Goal: Task Accomplishment & Management: Manage account settings

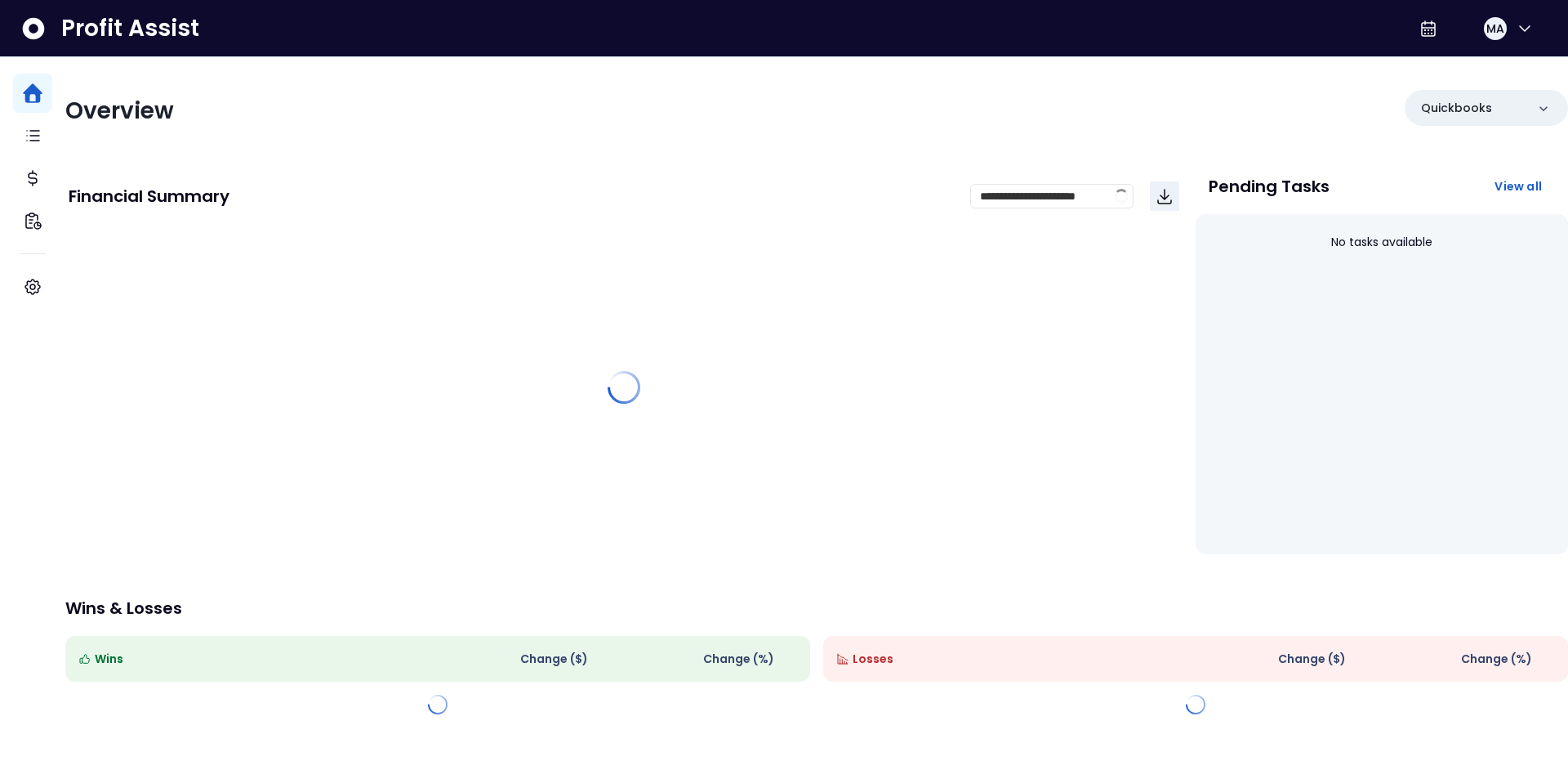
click at [847, 111] on div "Overview Quickbooks" at bounding box center [816, 111] width 1503 height 43
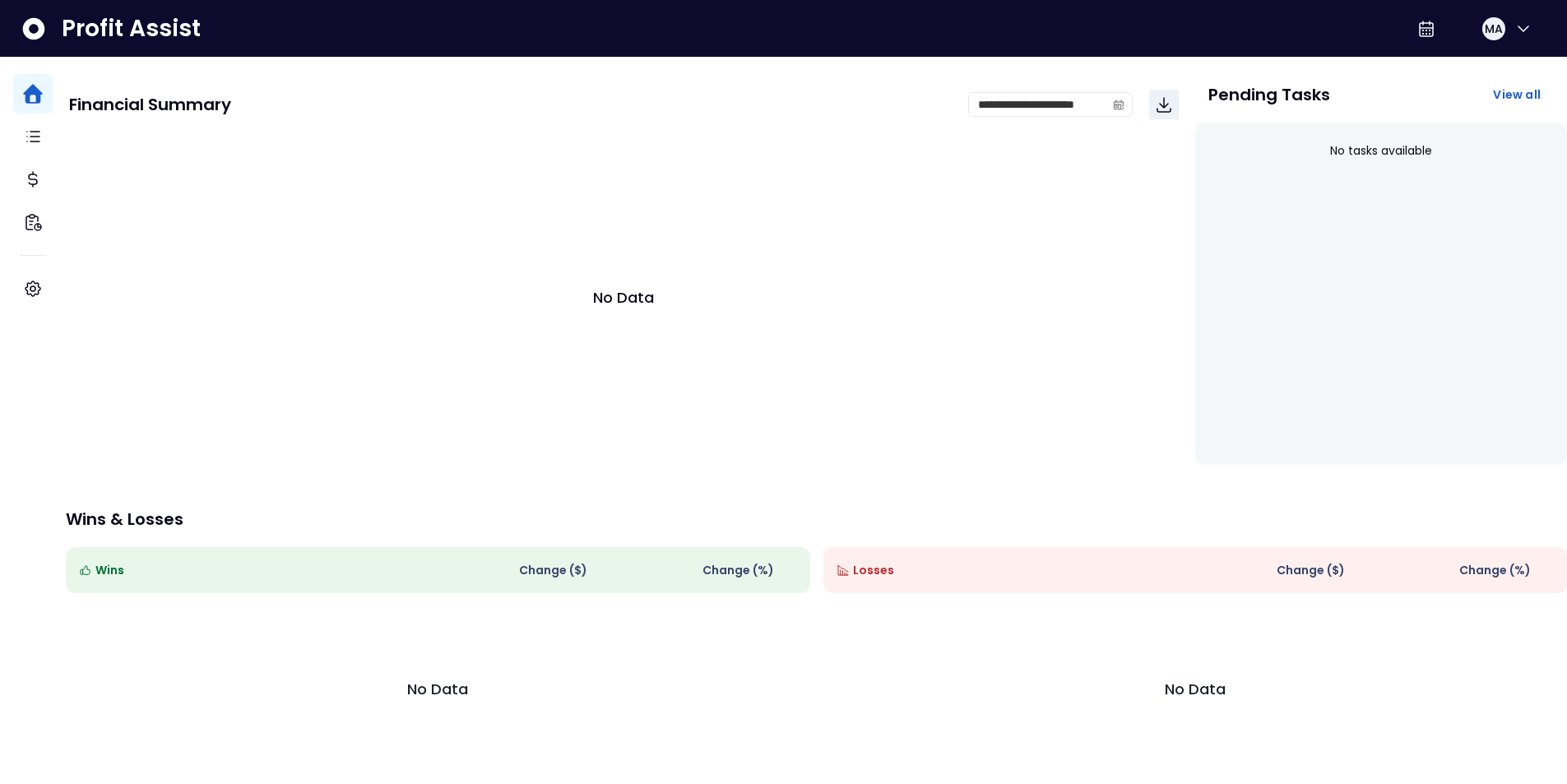
scroll to position [109, 0]
click at [872, 562] on span "Losses" at bounding box center [873, 570] width 41 height 17
click at [876, 562] on span "Losses" at bounding box center [873, 570] width 41 height 17
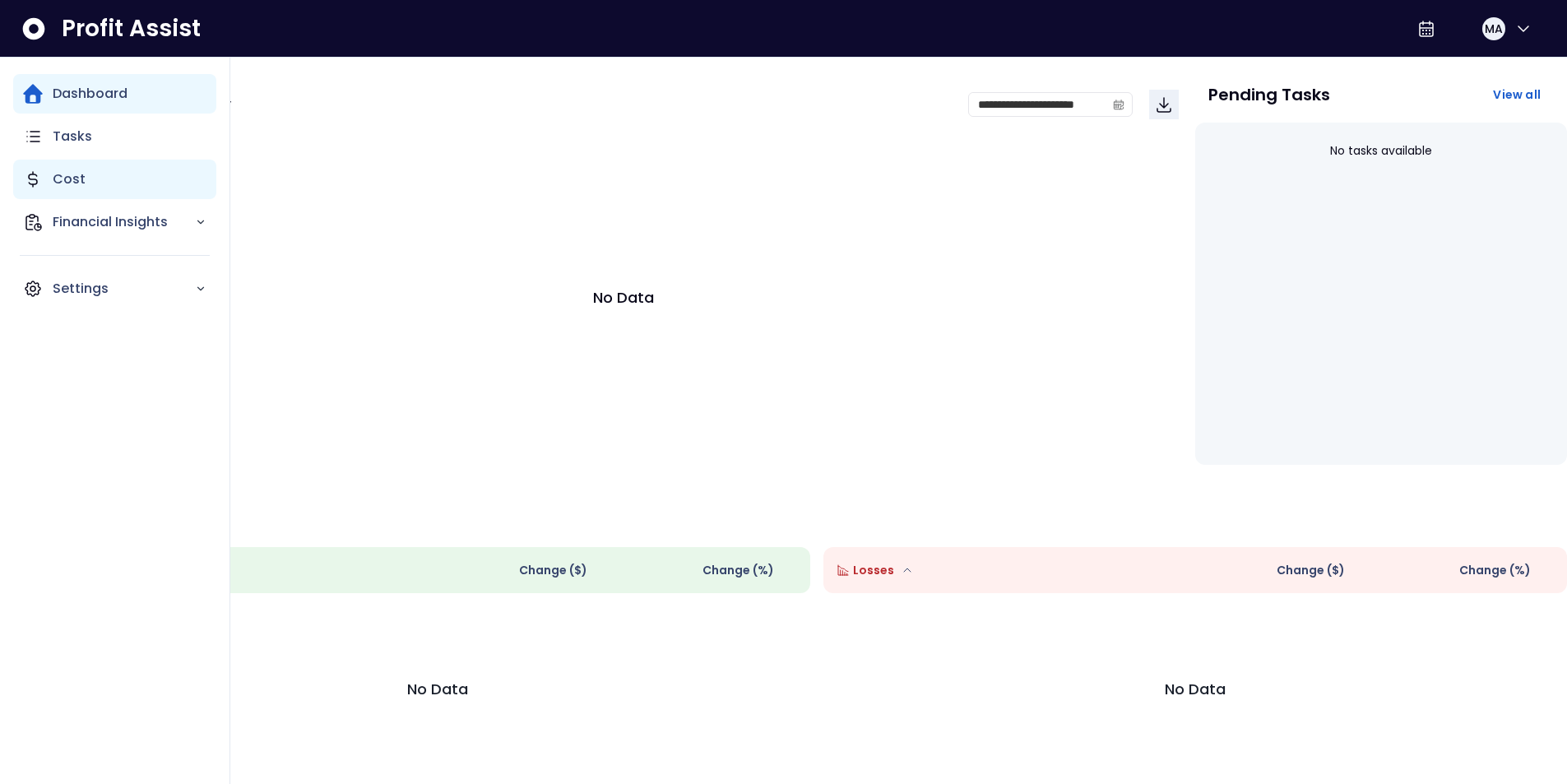
click at [66, 182] on p "Cost" at bounding box center [68, 179] width 33 height 19
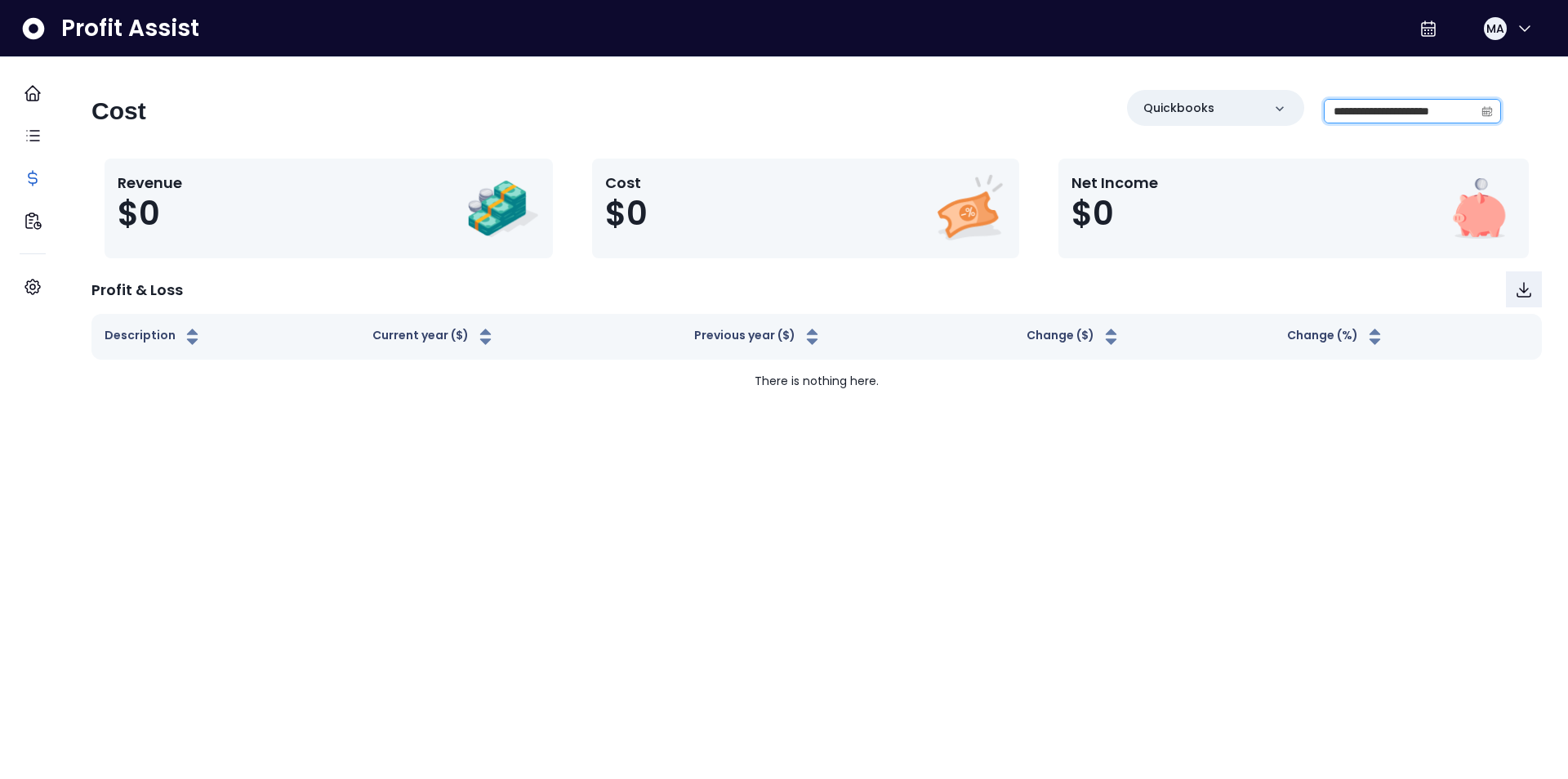
click at [1435, 107] on input "**********" at bounding box center [1399, 111] width 149 height 23
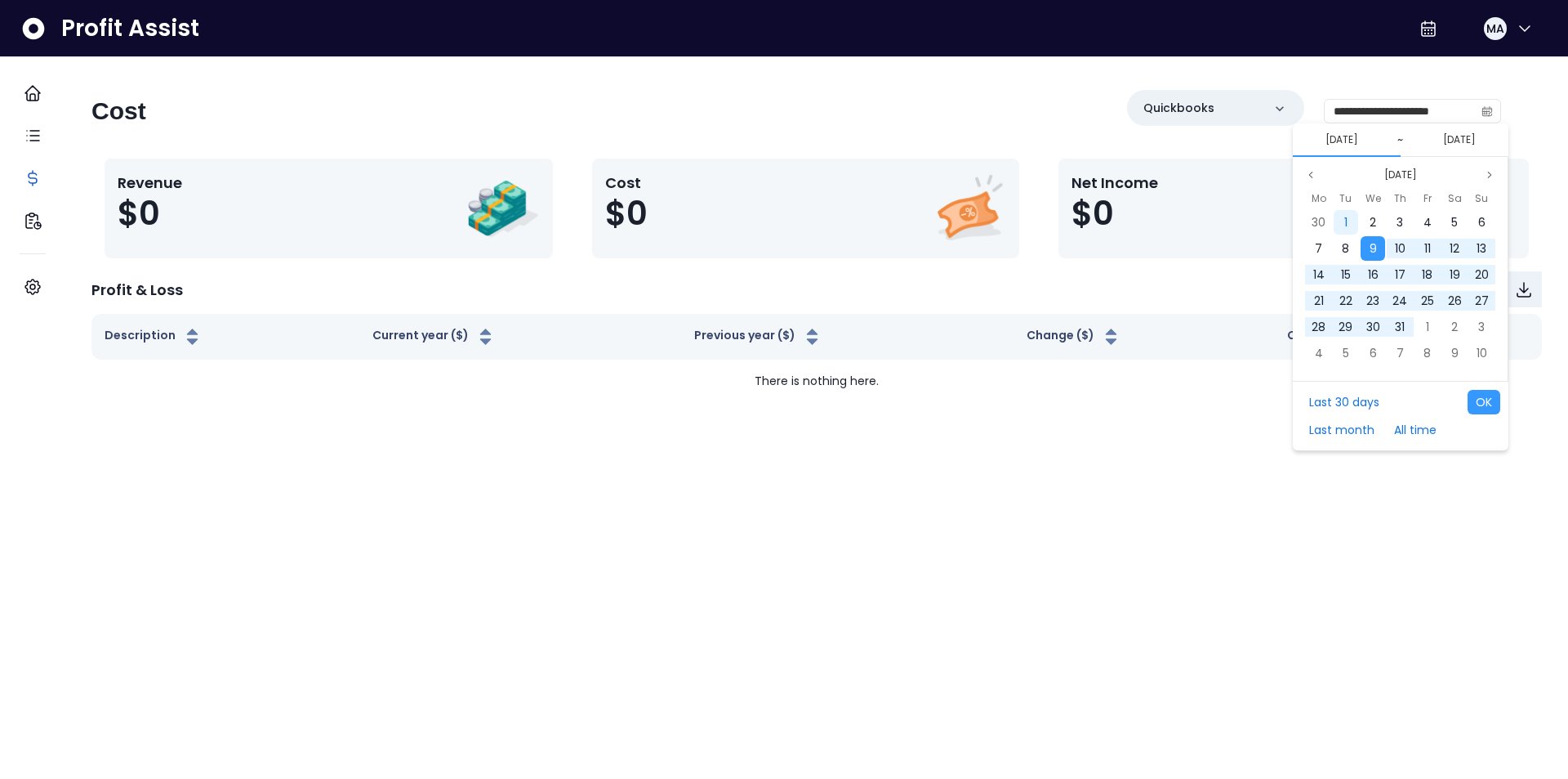
click at [1345, 223] on span "1" at bounding box center [1346, 222] width 3 height 16
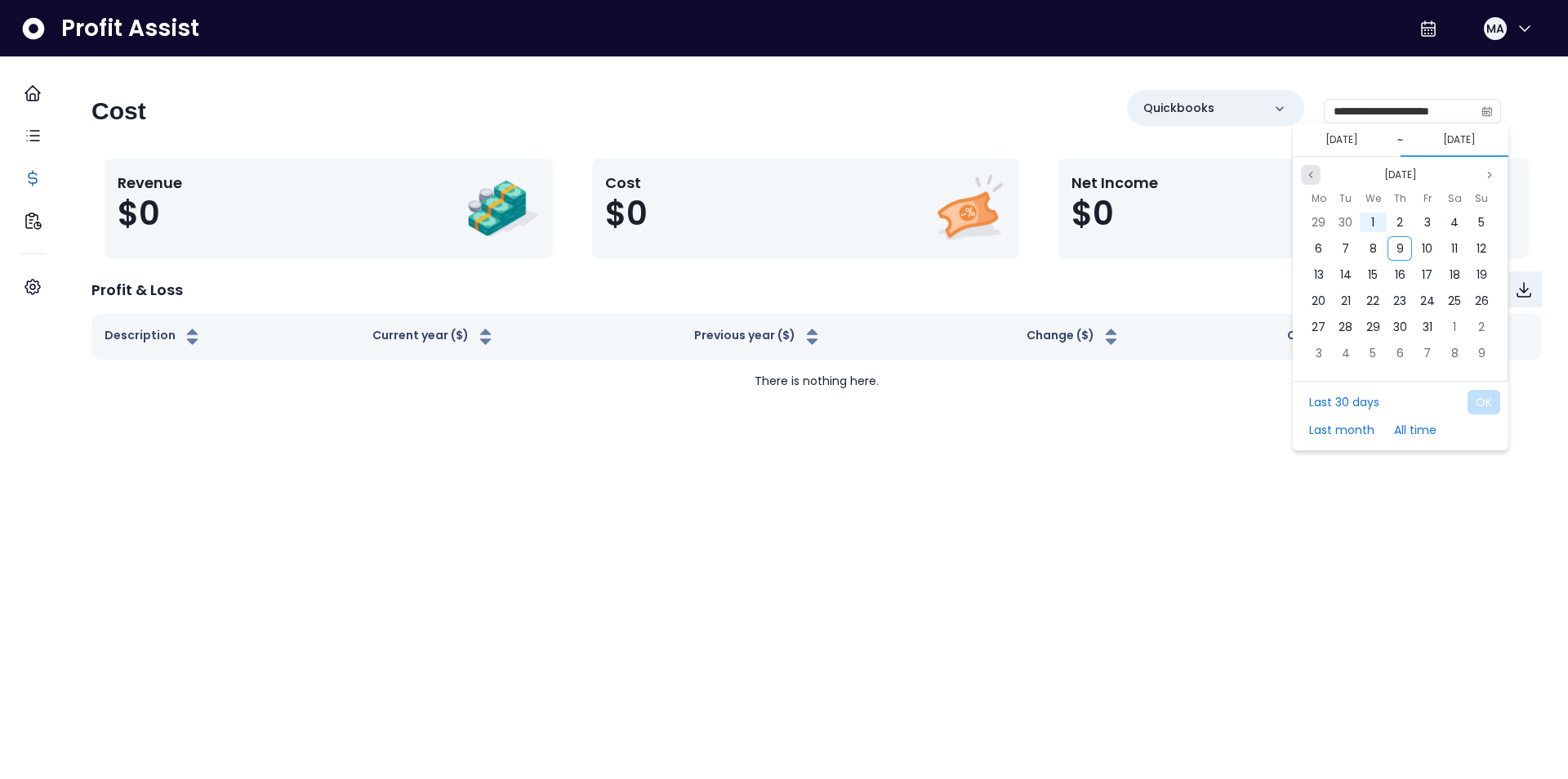
click at [1308, 174] on icon "page previous" at bounding box center [1311, 175] width 10 height 10
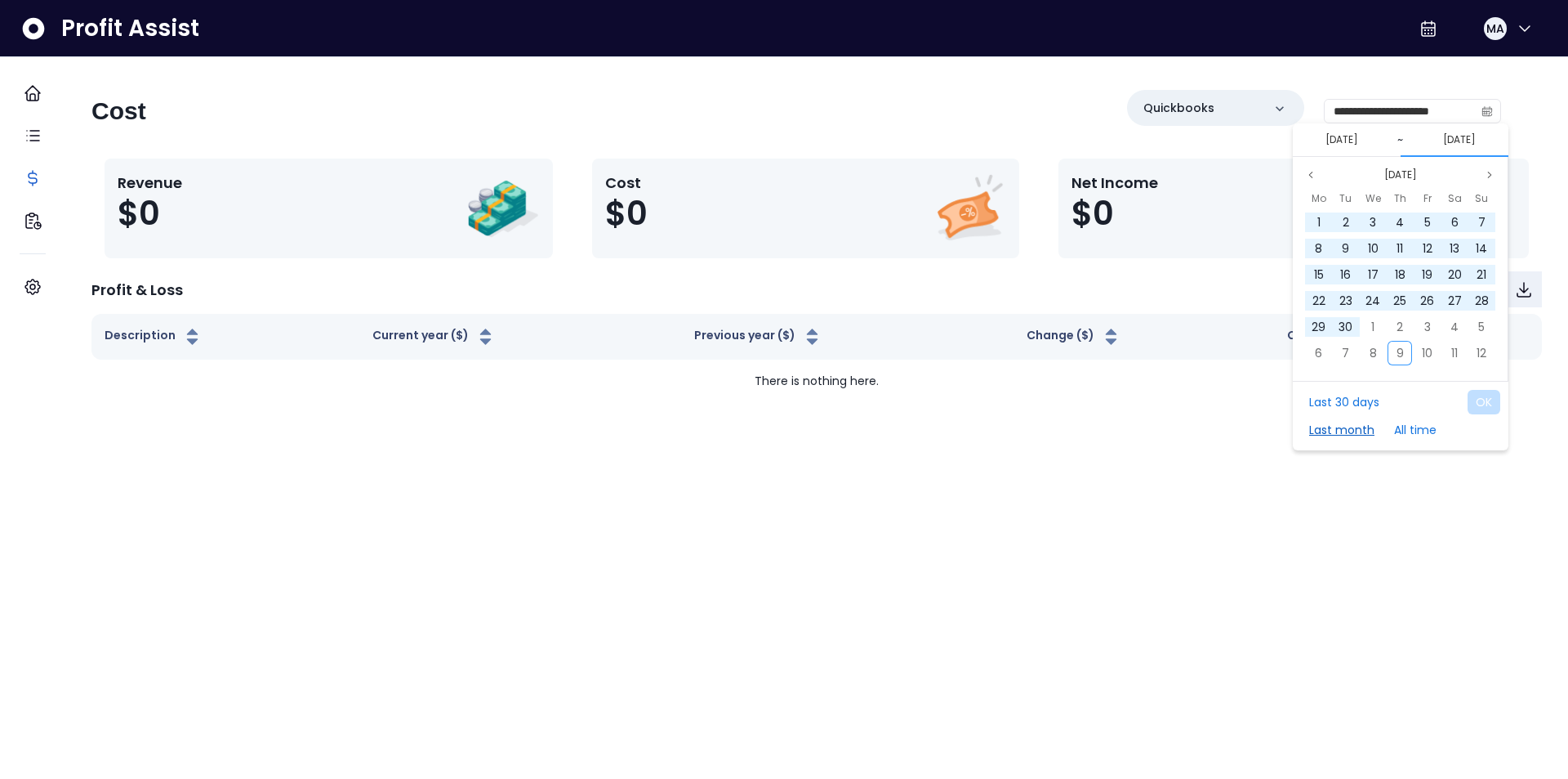
click at [1352, 432] on button "Last month" at bounding box center [1341, 429] width 81 height 24
click at [1476, 405] on button "OK" at bounding box center [1483, 401] width 33 height 24
type input "**********"
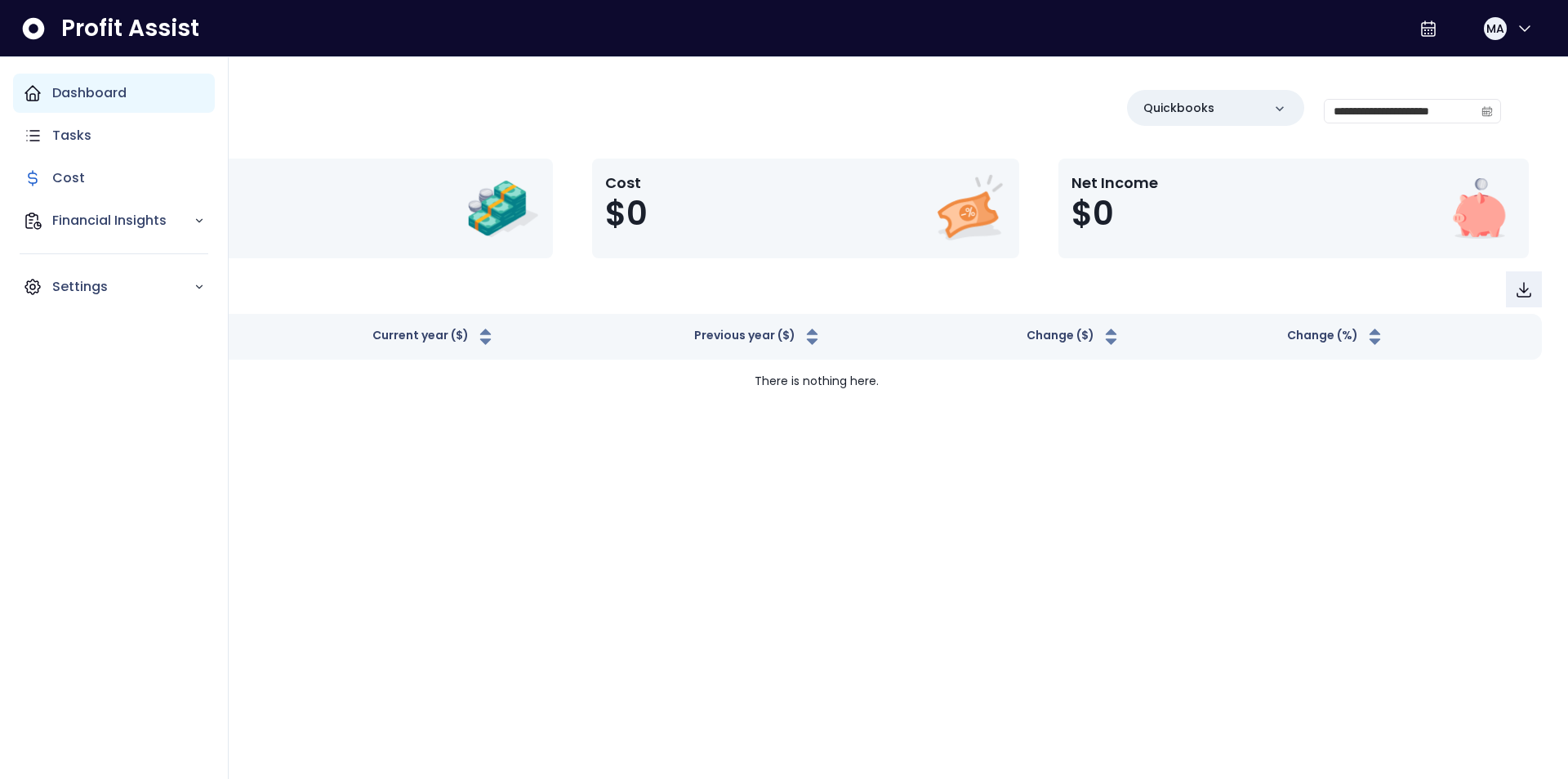
click at [47, 97] on div "Dashboard" at bounding box center [114, 93] width 201 height 39
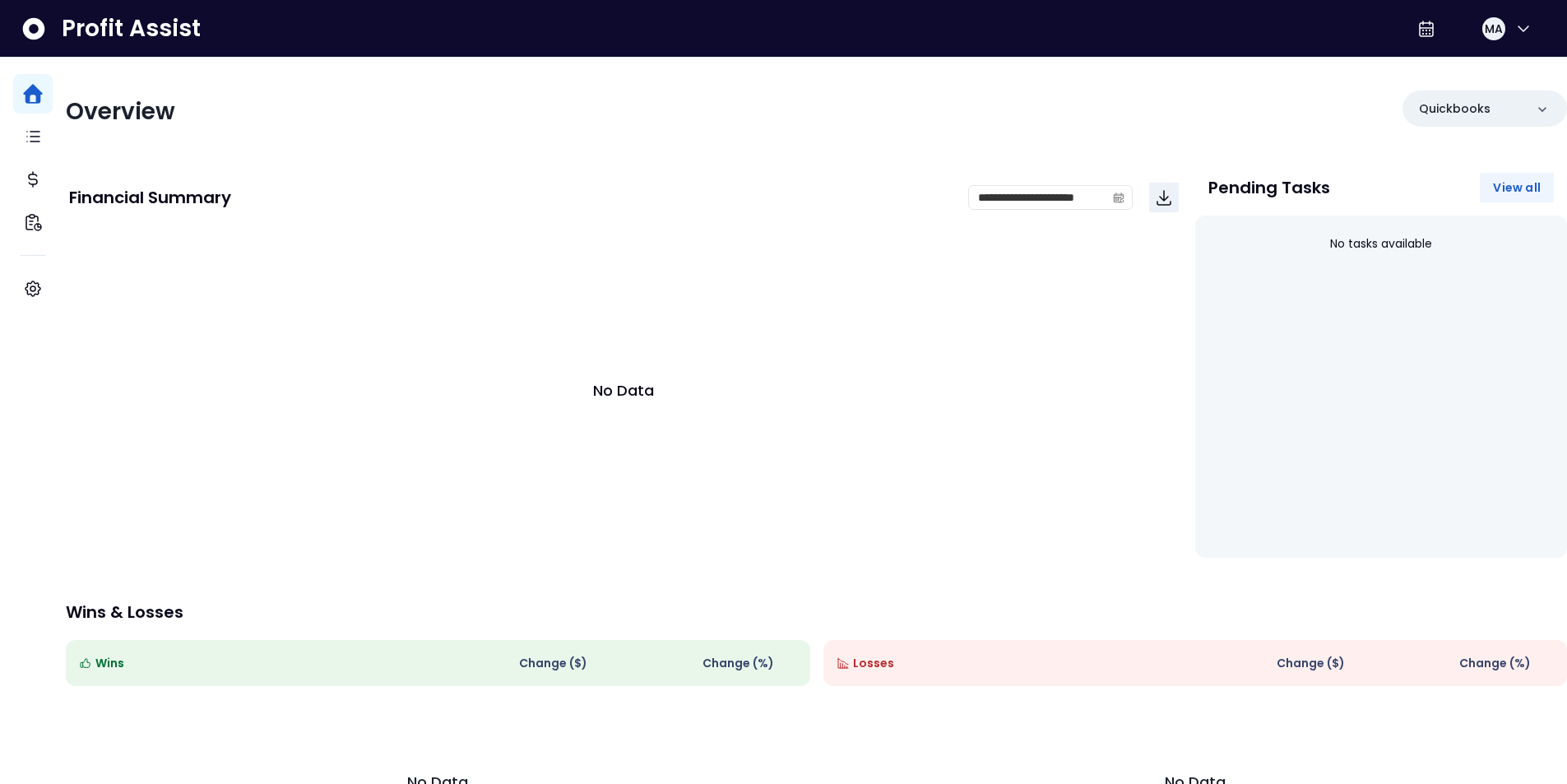
click at [1501, 194] on span "View all" at bounding box center [1517, 187] width 47 height 16
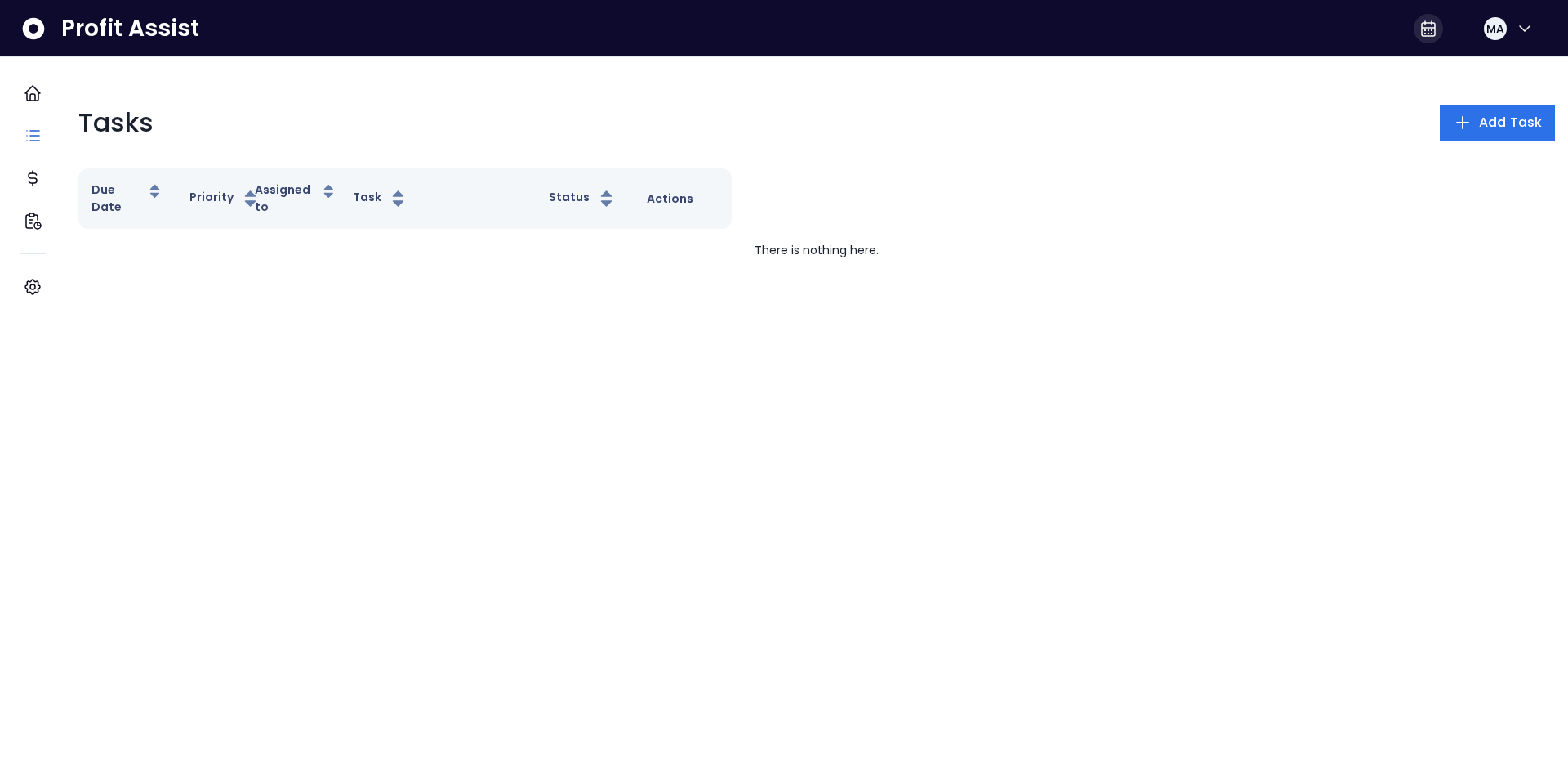
drag, startPoint x: 1411, startPoint y: 9, endPoint x: 1415, endPoint y: 39, distance: 30.3
click at [1414, 11] on div "MA" at bounding box center [1481, 29] width 134 height 39
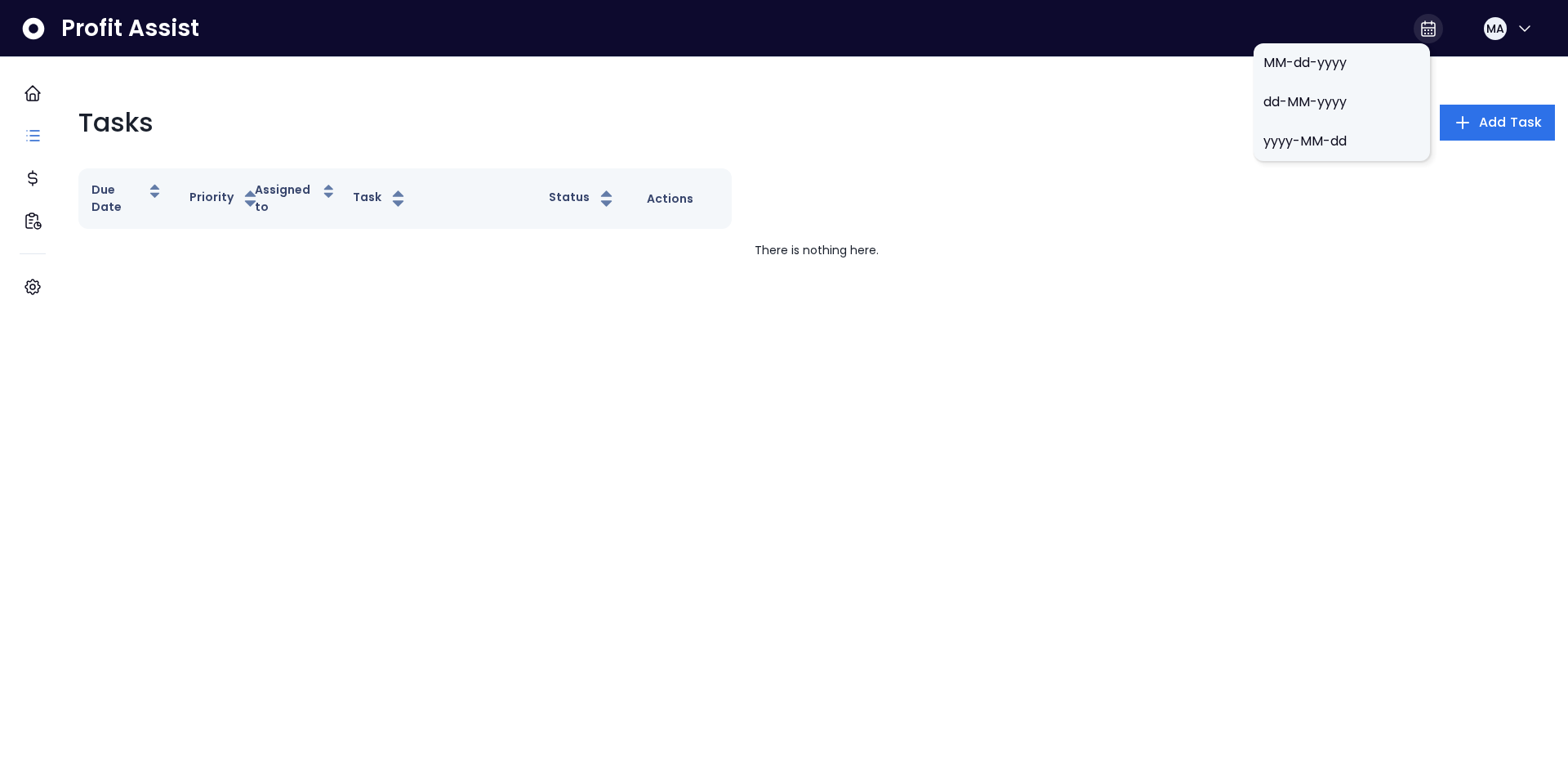
click at [1414, 38] on div at bounding box center [1428, 29] width 29 height 29
click at [1363, 58] on span "MM-dd-yyyy" at bounding box center [1341, 62] width 157 height 19
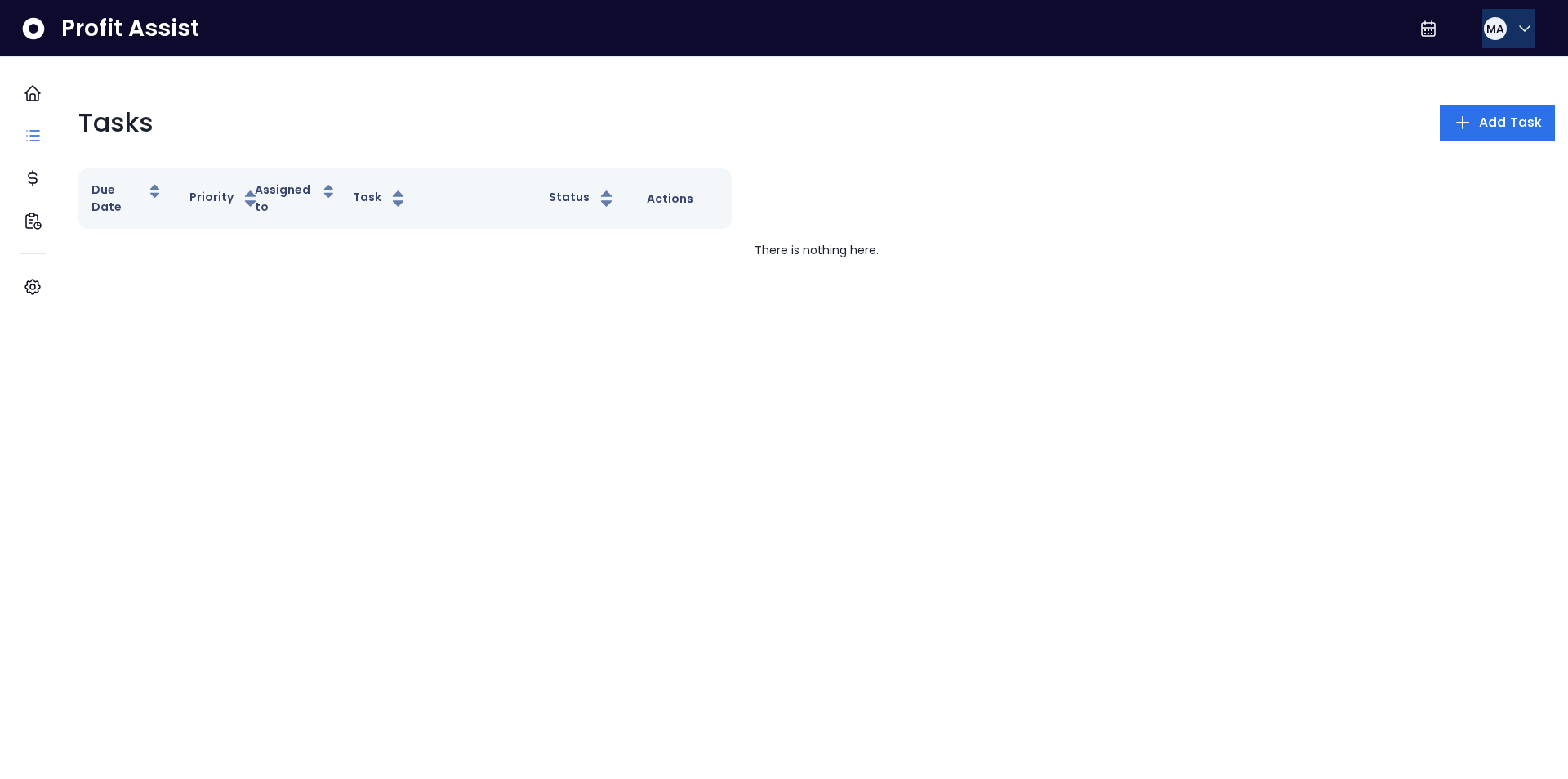
drag, startPoint x: 1474, startPoint y: 9, endPoint x: 1489, endPoint y: 15, distance: 16.2
click at [1480, 10] on div "MA" at bounding box center [1481, 29] width 134 height 39
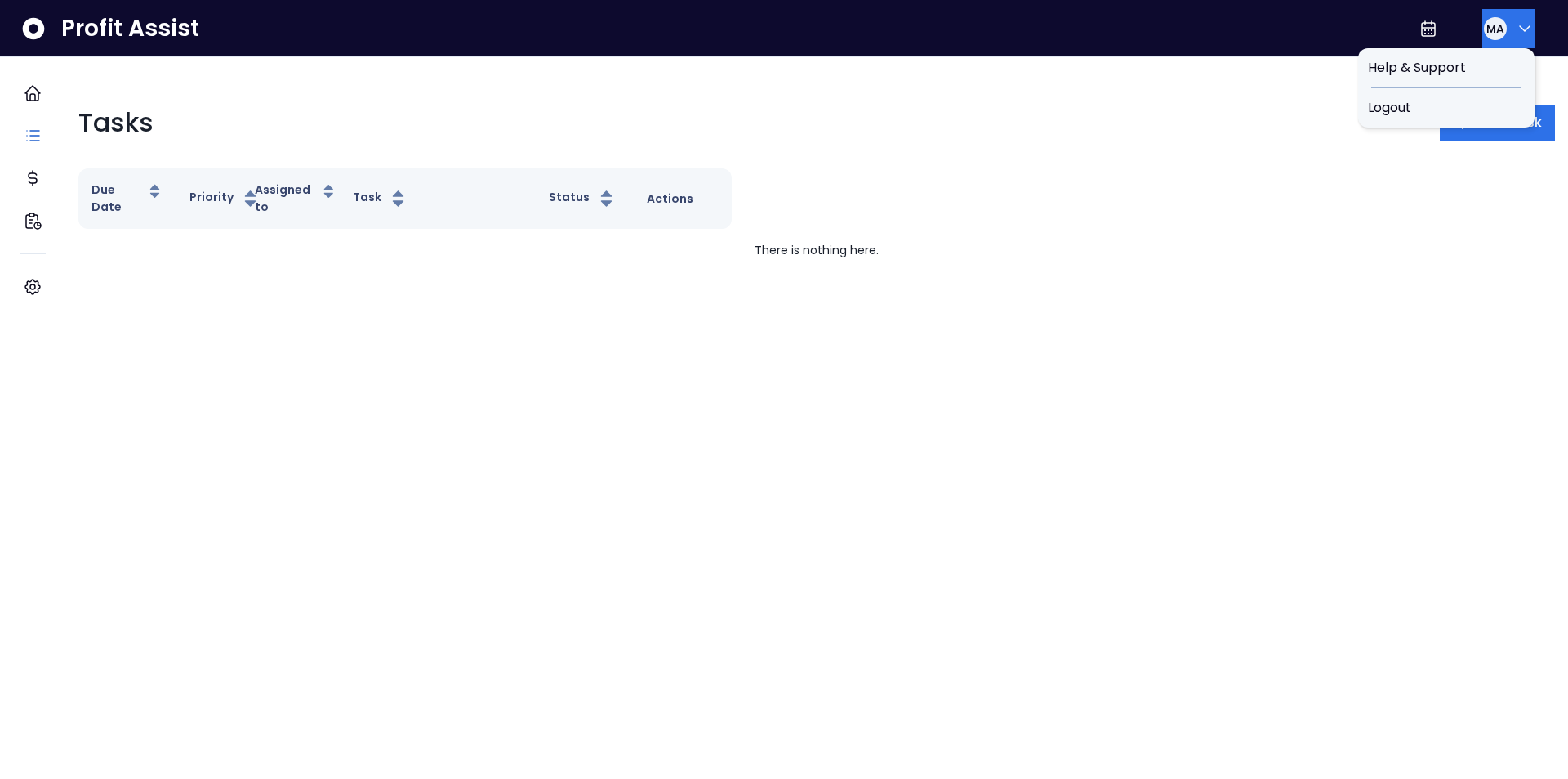
drag, startPoint x: 1490, startPoint y: 16, endPoint x: 1501, endPoint y: 23, distance: 13.0
click at [1494, 18] on div "MA" at bounding box center [1495, 28] width 26 height 26
click at [1148, 118] on div "Tasks Add Task" at bounding box center [816, 123] width 1477 height 39
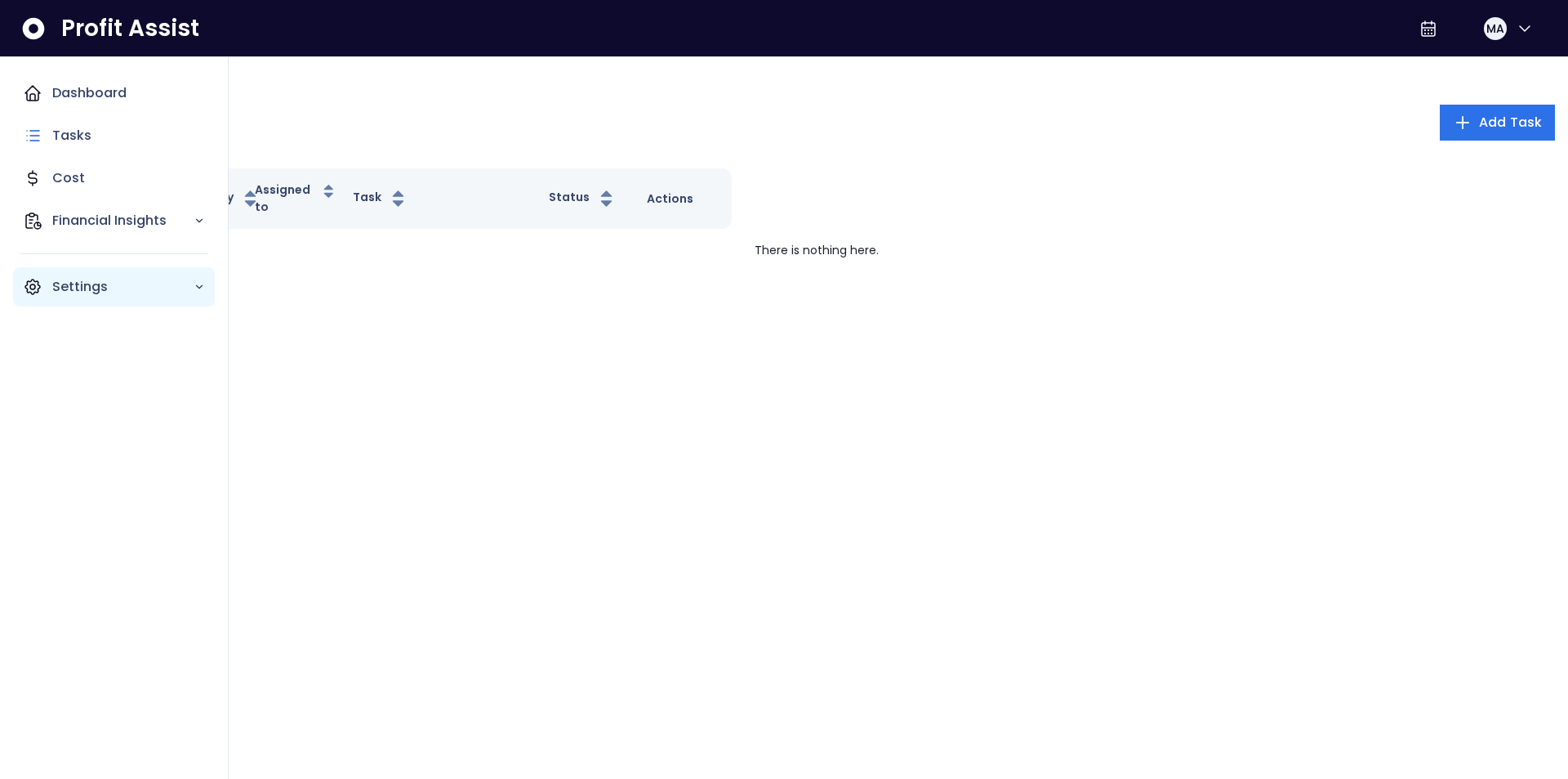
click at [38, 281] on icon "Main navigation" at bounding box center [33, 287] width 15 height 15
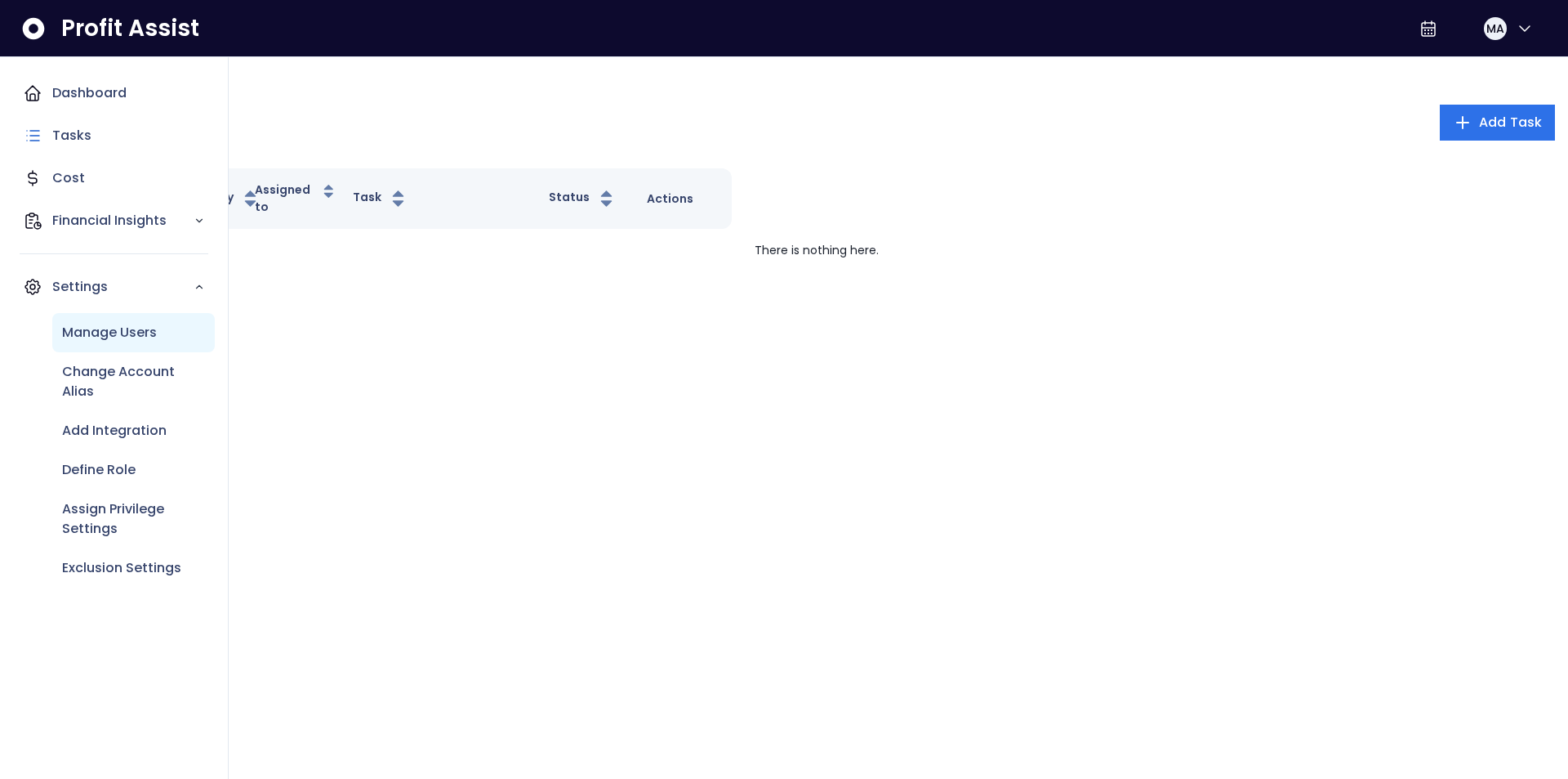
click at [109, 345] on div "Manage Users" at bounding box center [133, 332] width 163 height 39
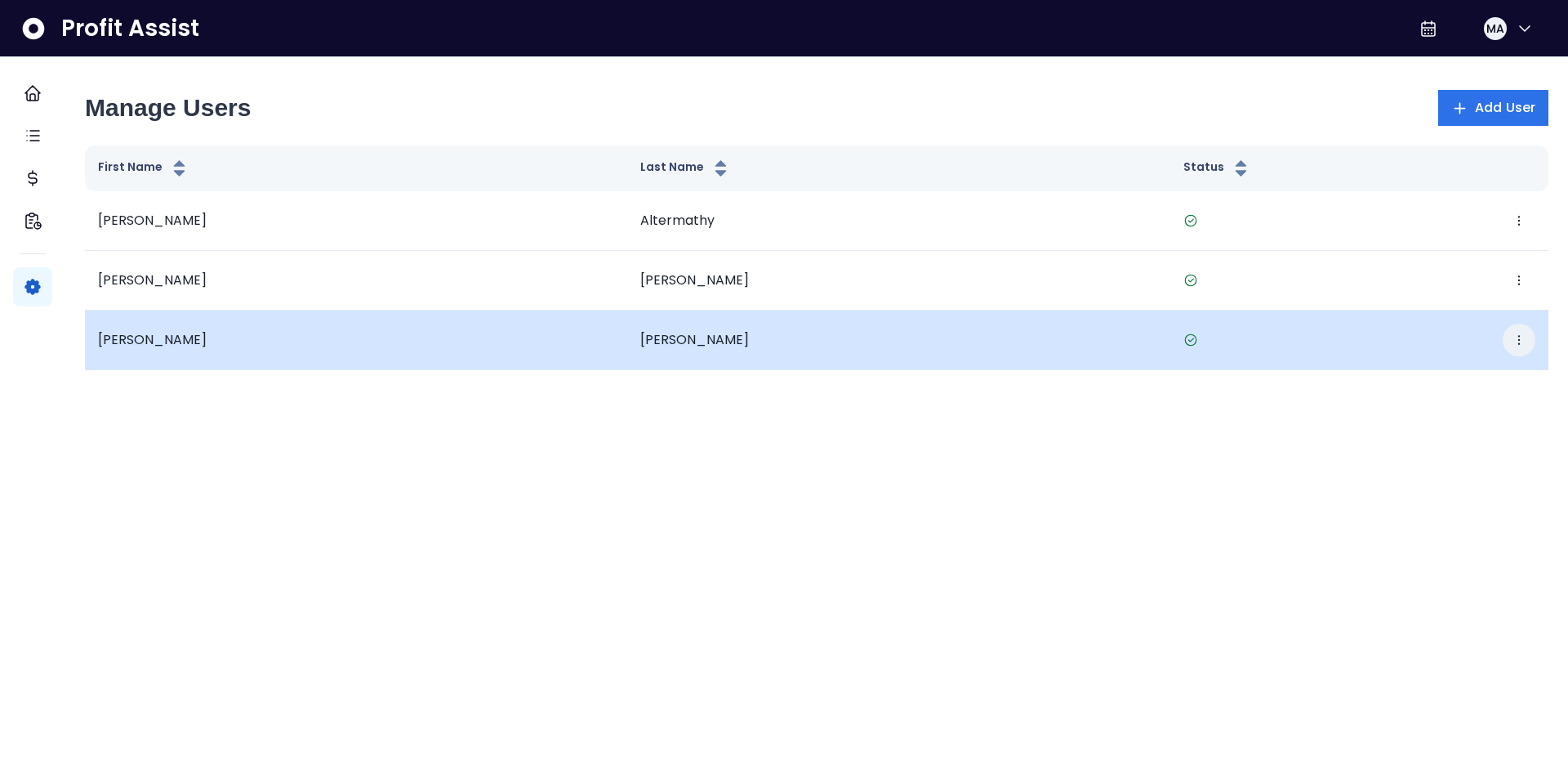
click at [1513, 341] on icon "button" at bounding box center [1519, 340] width 13 height 13
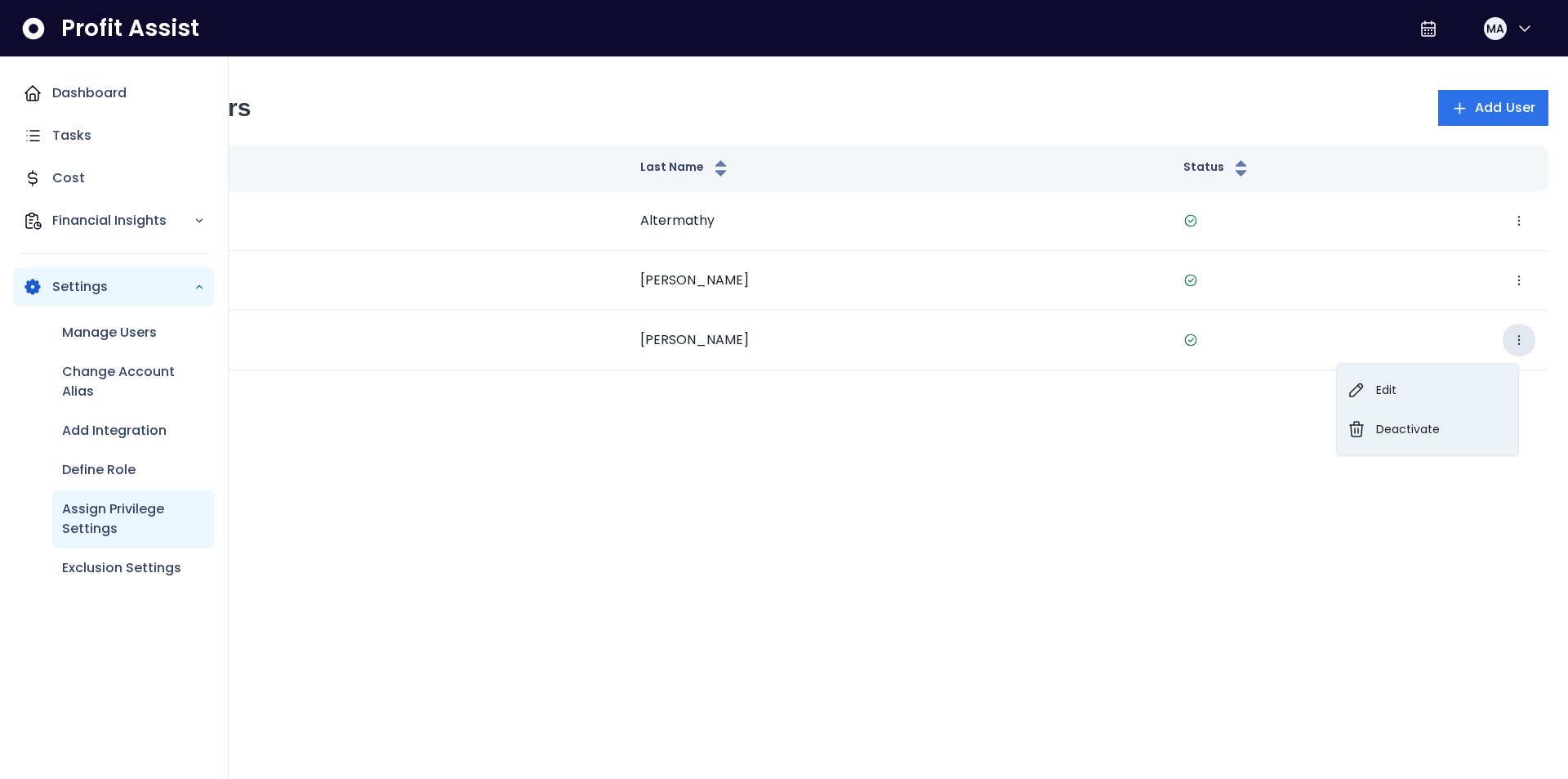
click at [115, 521] on p "Assign Privilege Settings" at bounding box center [133, 519] width 143 height 39
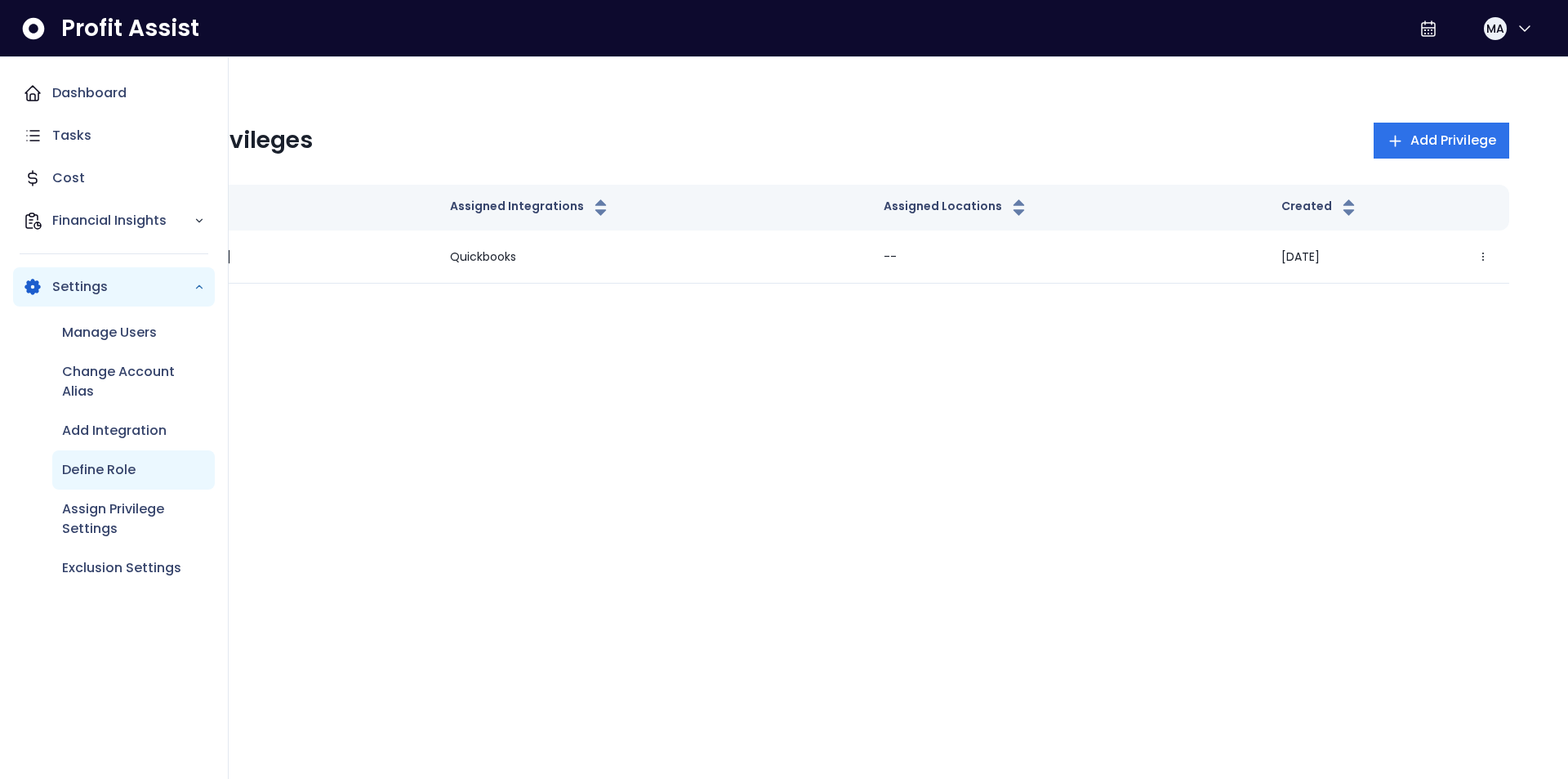
click at [107, 467] on p "Define Role" at bounding box center [99, 469] width 74 height 19
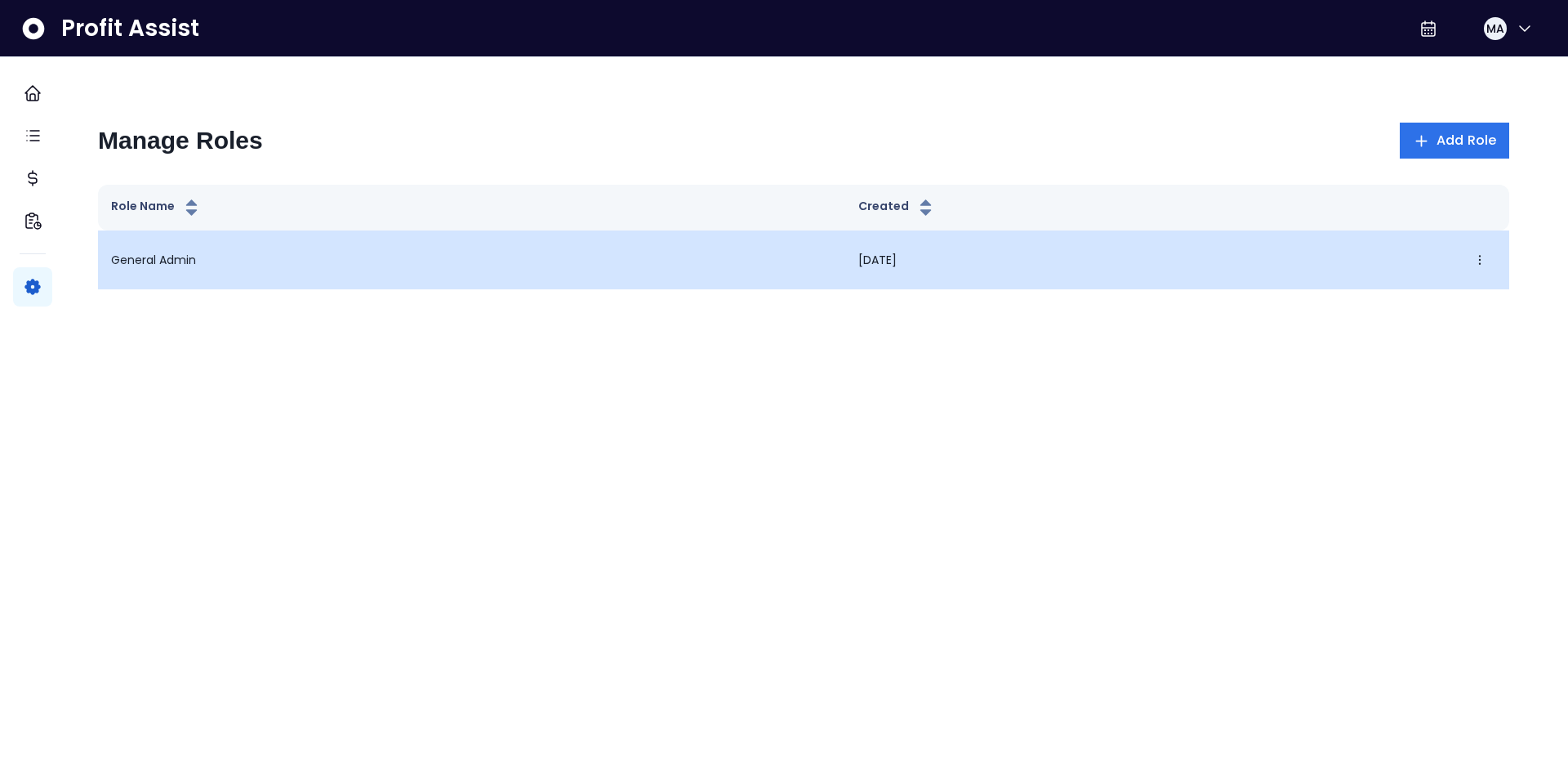
click at [240, 262] on td "General Admin" at bounding box center [471, 260] width 748 height 59
click at [1473, 260] on icon "button" at bounding box center [1480, 260] width 13 height 13
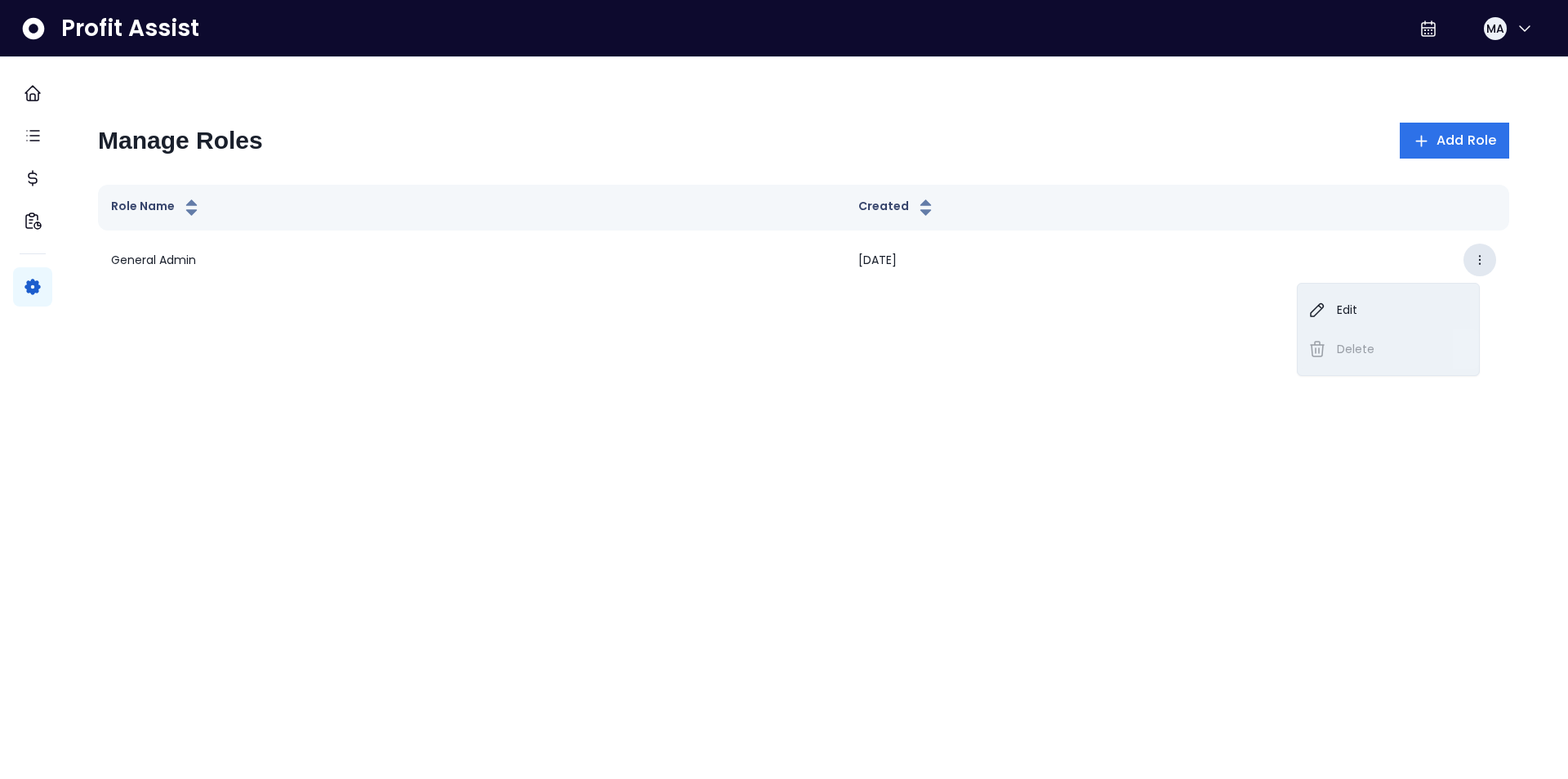
click at [740, 322] on html "Dashboard Tasks Cost Financial Insights Settings Profit Assist MA Manage Roles …" at bounding box center [784, 161] width 1568 height 322
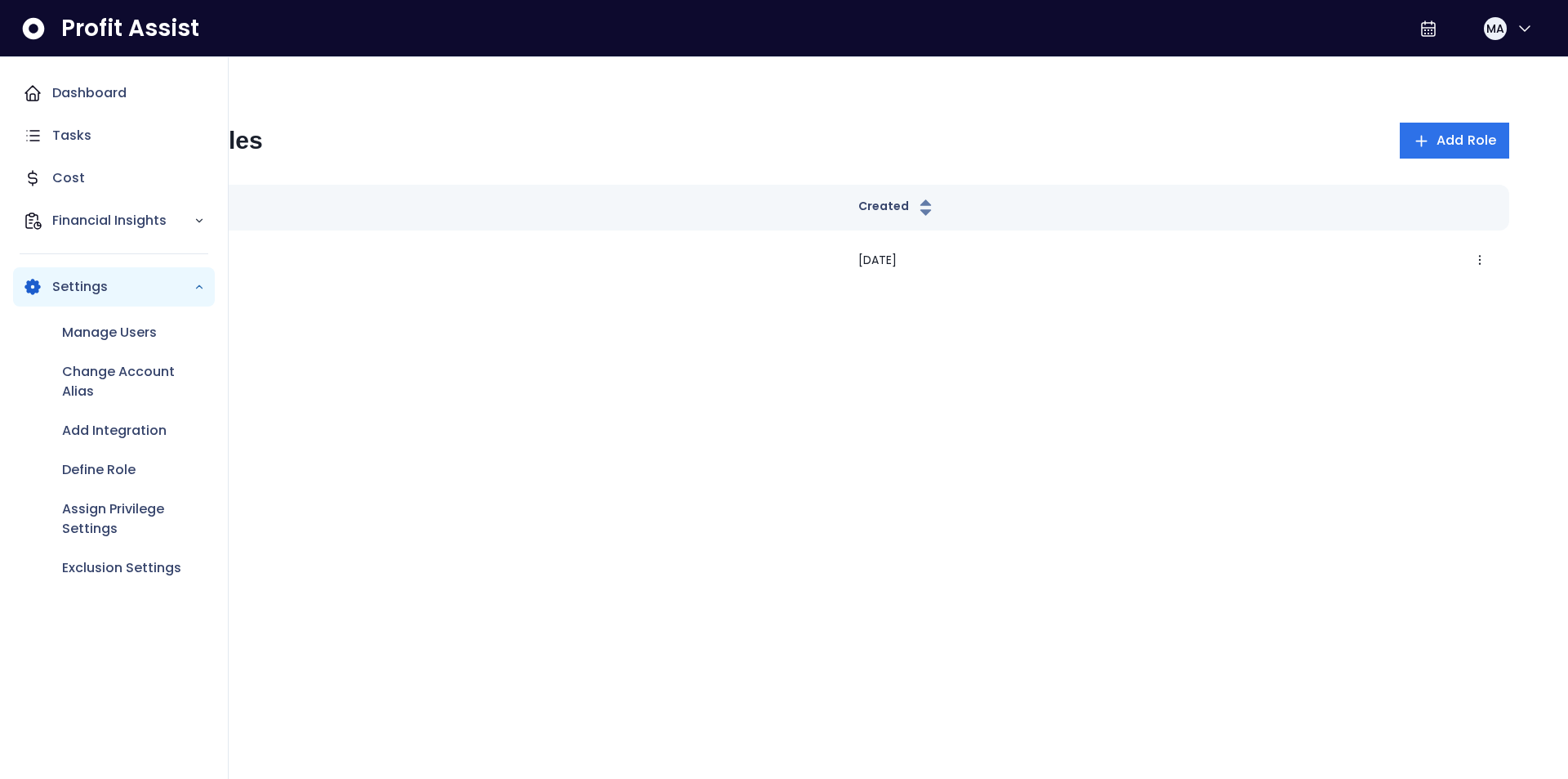
click at [0, 89] on nav "Dashboard Tasks Cost Financial Insights Settings Manage Users Change Account Al…" at bounding box center [114, 418] width 229 height 722
click at [122, 283] on p "Settings" at bounding box center [122, 286] width 141 height 19
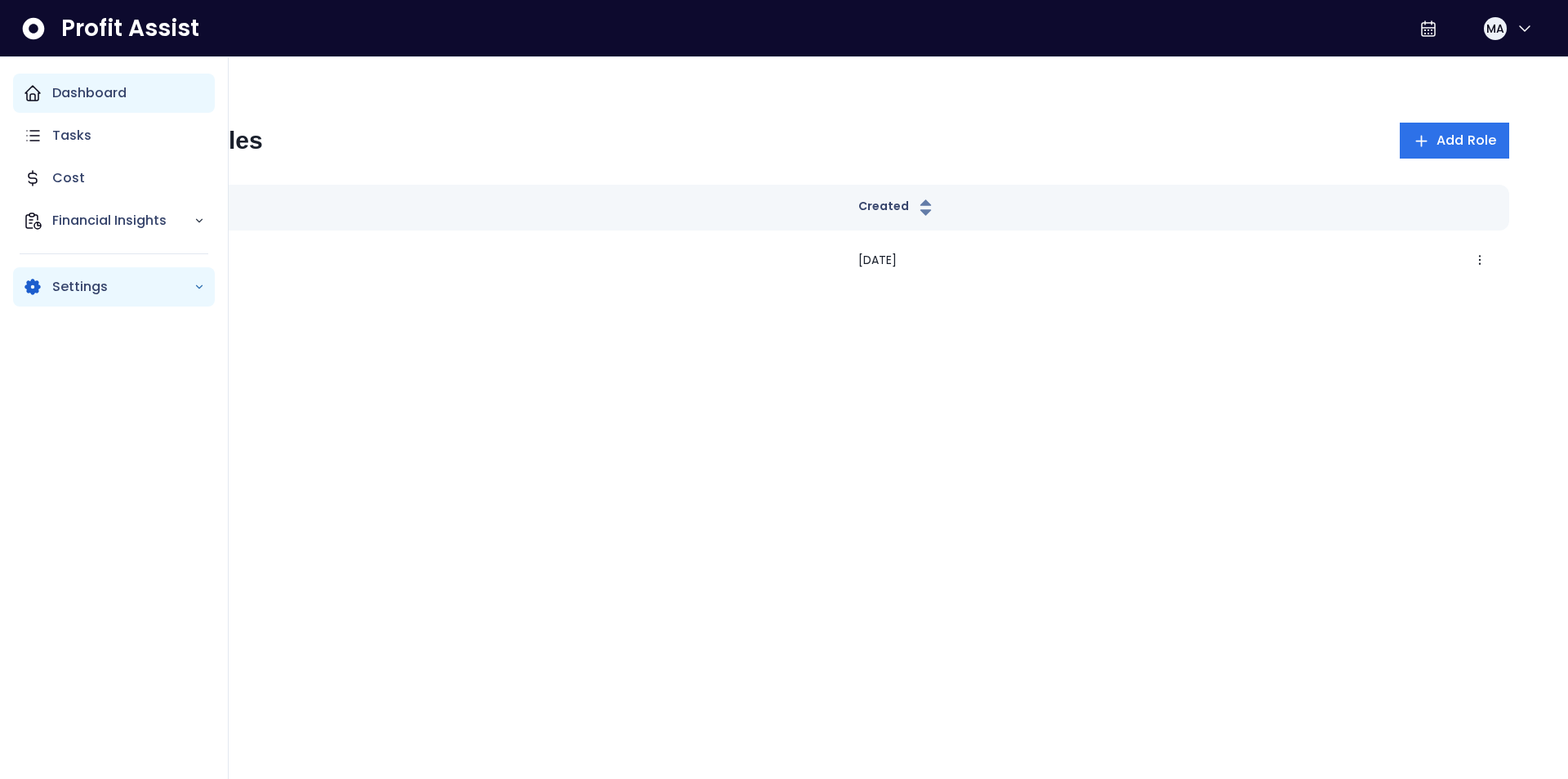
click at [95, 96] on p "Dashboard" at bounding box center [89, 92] width 75 height 19
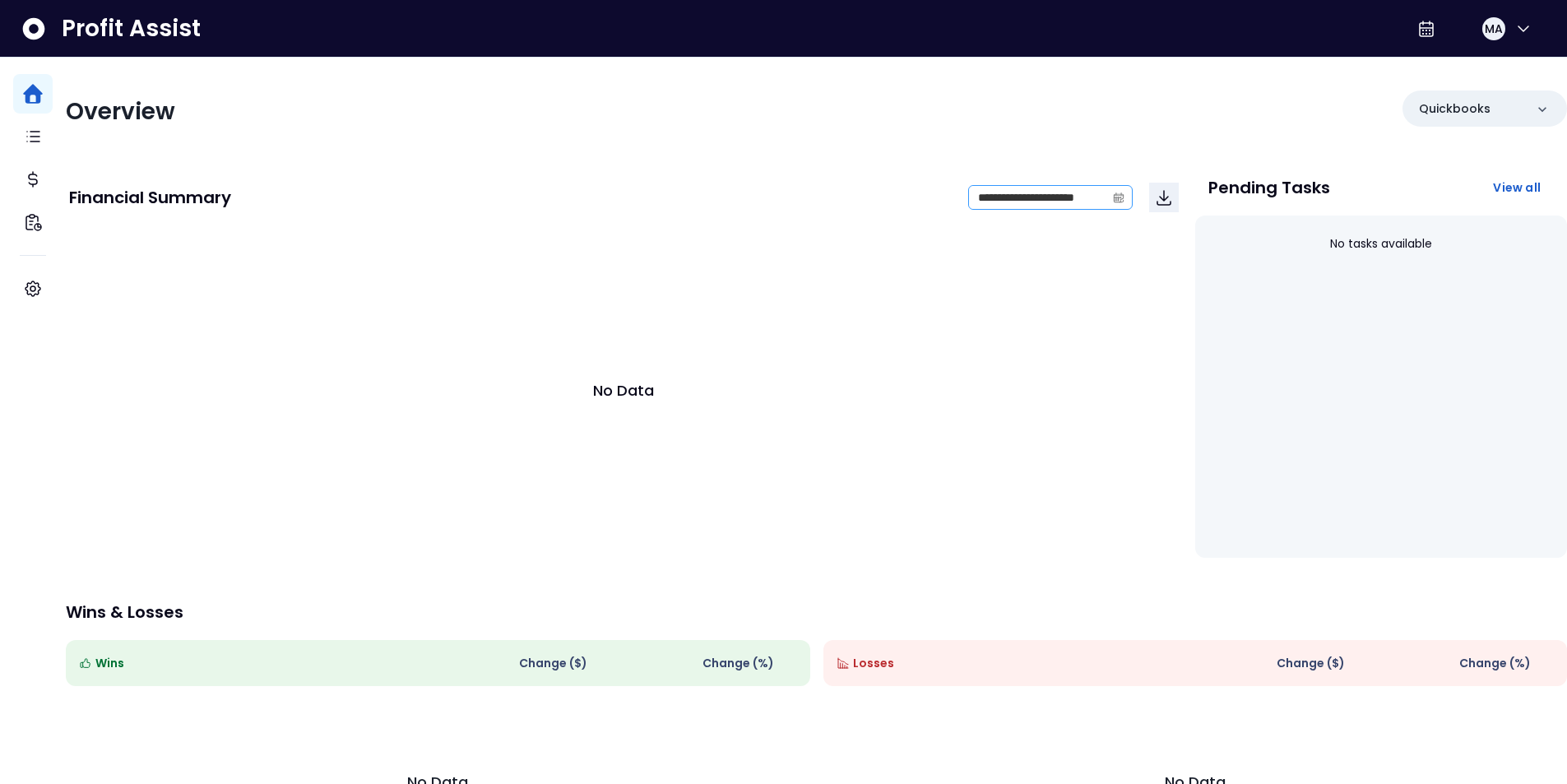
click at [1106, 201] on span at bounding box center [1118, 197] width 26 height 23
